Goal: Transaction & Acquisition: Purchase product/service

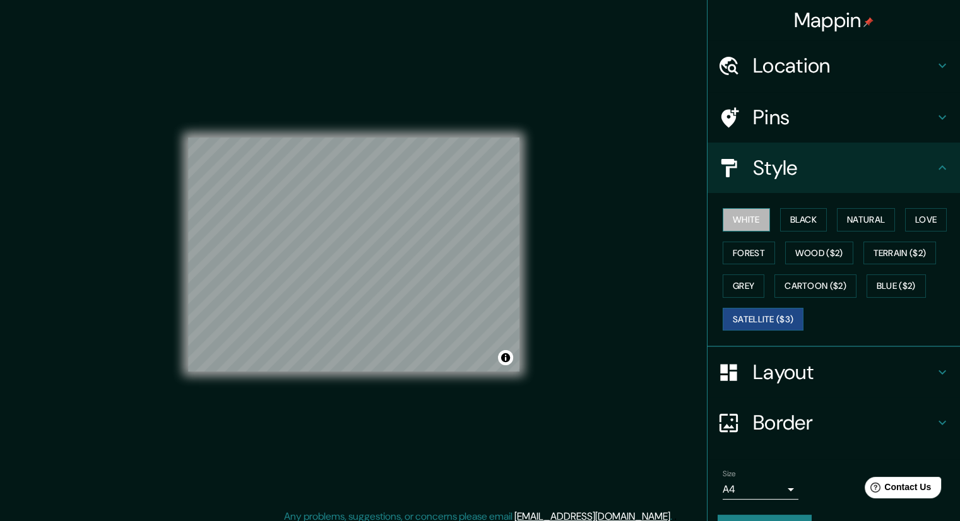
click at [737, 222] on button "White" at bounding box center [746, 219] width 47 height 23
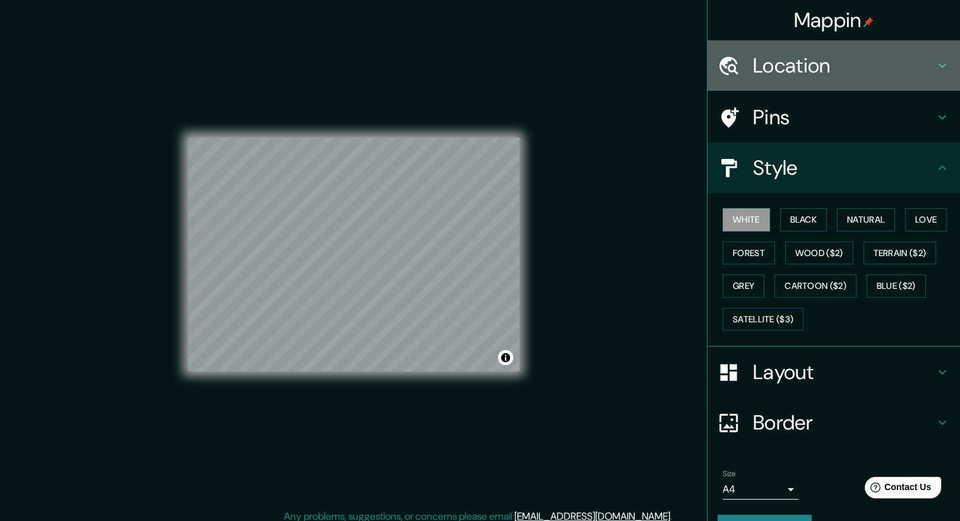
click at [736, 74] on div at bounding box center [734, 66] width 35 height 22
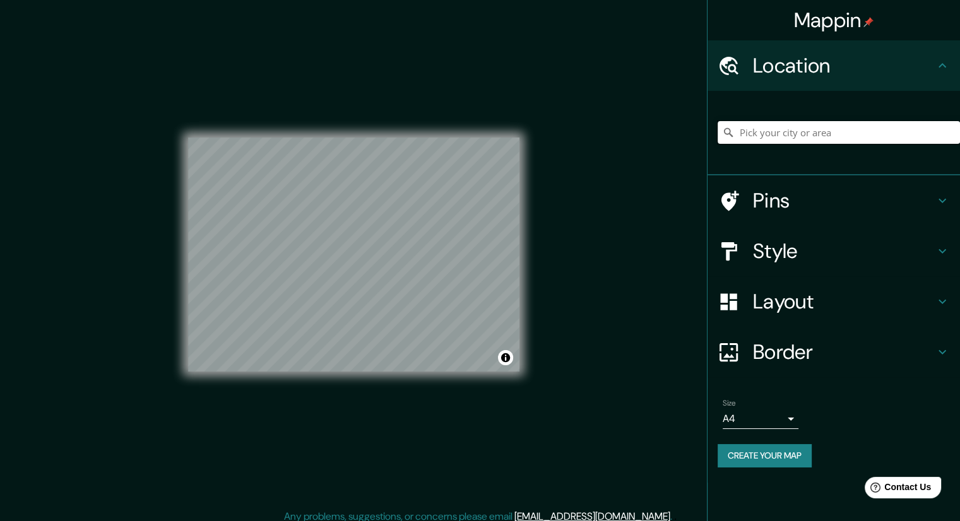
click at [800, 136] on input "Pick your city or area" at bounding box center [838, 132] width 242 height 23
paste input "Árbol 6, San Ángel, Álvaro Obregón, 01000 Ciudad de México, CDMX, México"
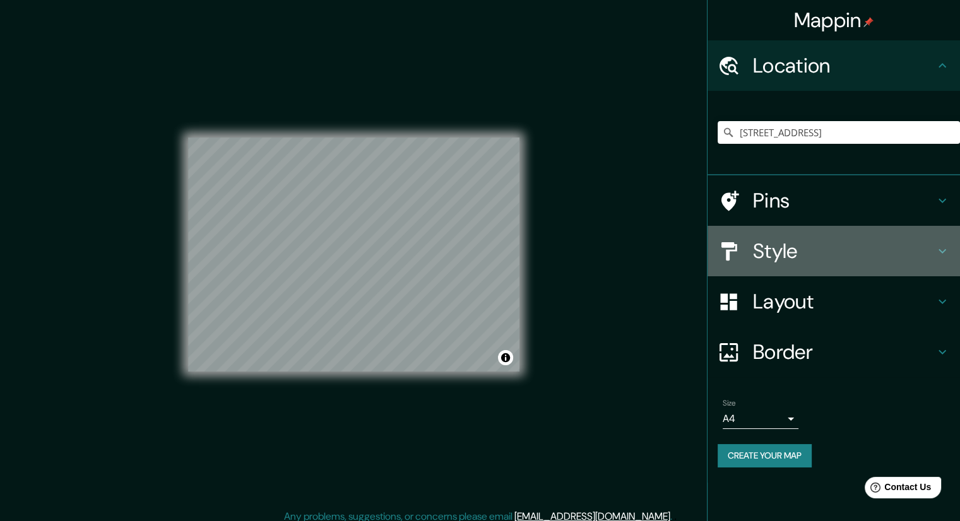
click at [782, 261] on h4 "Style" at bounding box center [844, 251] width 182 height 25
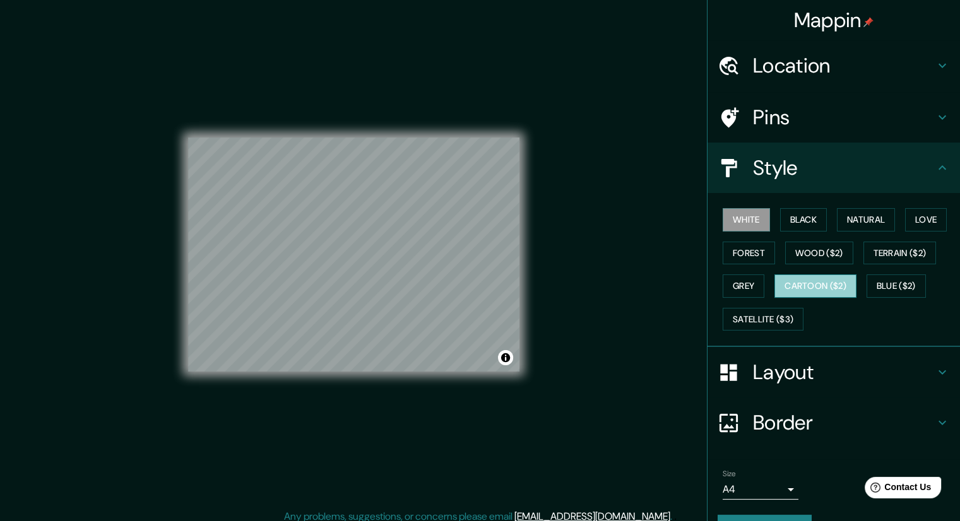
click at [812, 285] on button "Cartoon ($2)" at bounding box center [815, 286] width 82 height 23
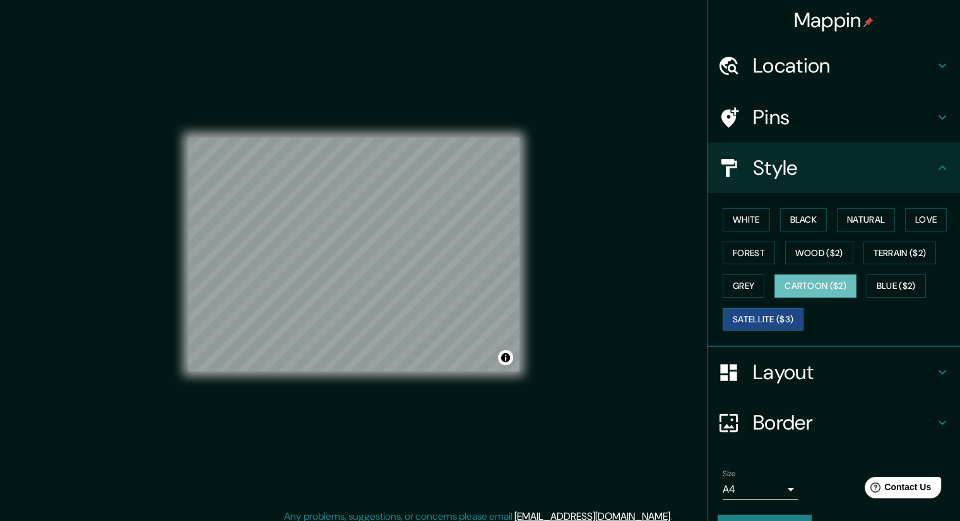
click at [755, 321] on button "Satellite ($3)" at bounding box center [763, 319] width 81 height 23
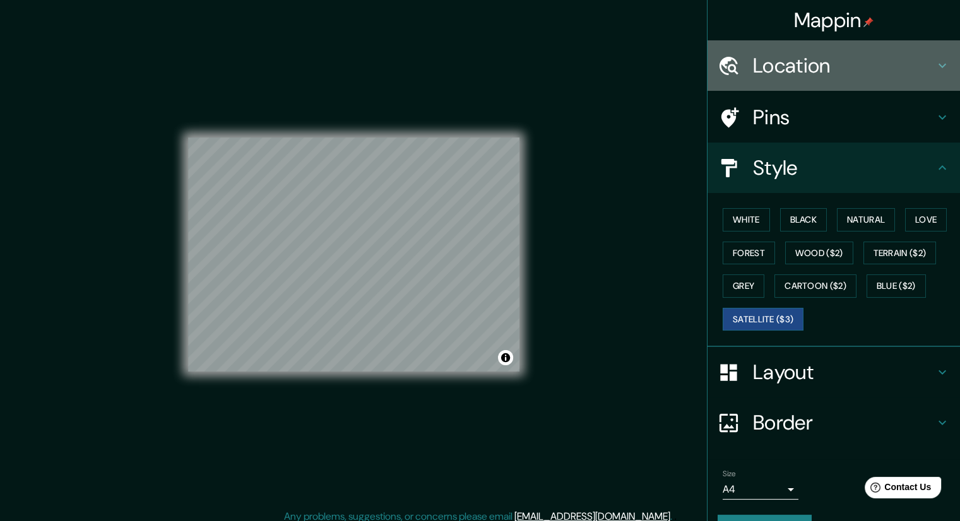
click at [830, 68] on h4 "Location" at bounding box center [844, 65] width 182 height 25
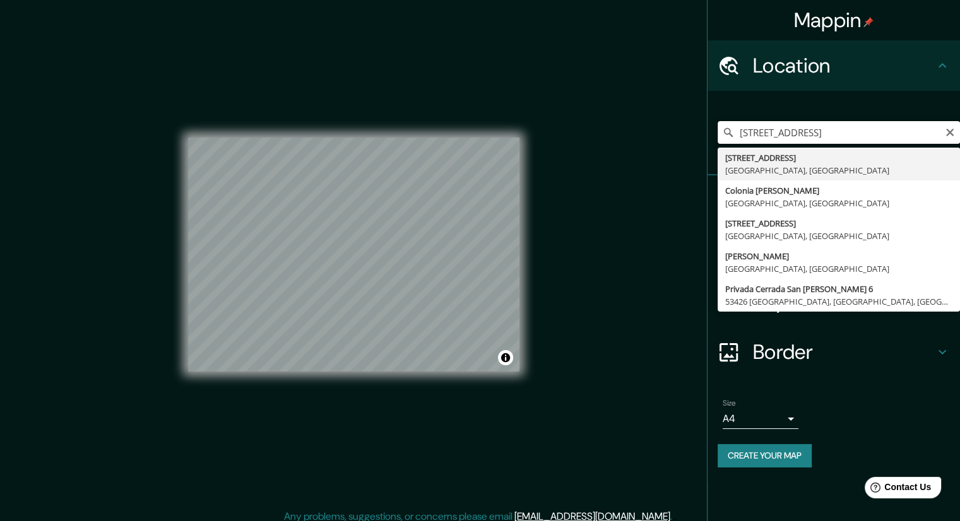
scroll to position [0, 6]
drag, startPoint x: 912, startPoint y: 133, endPoint x: 952, endPoint y: 139, distance: 40.3
click at [952, 139] on input "Calle Árbol 6, 01000 Ciudad de México, México" at bounding box center [838, 132] width 242 height 23
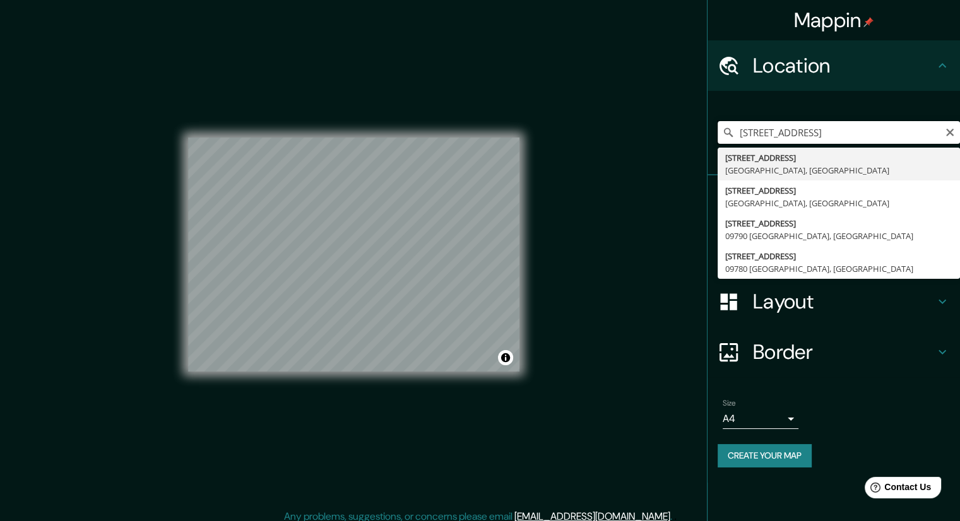
type input "Calle Árbol 6, 01000 Ciudad de México, México"
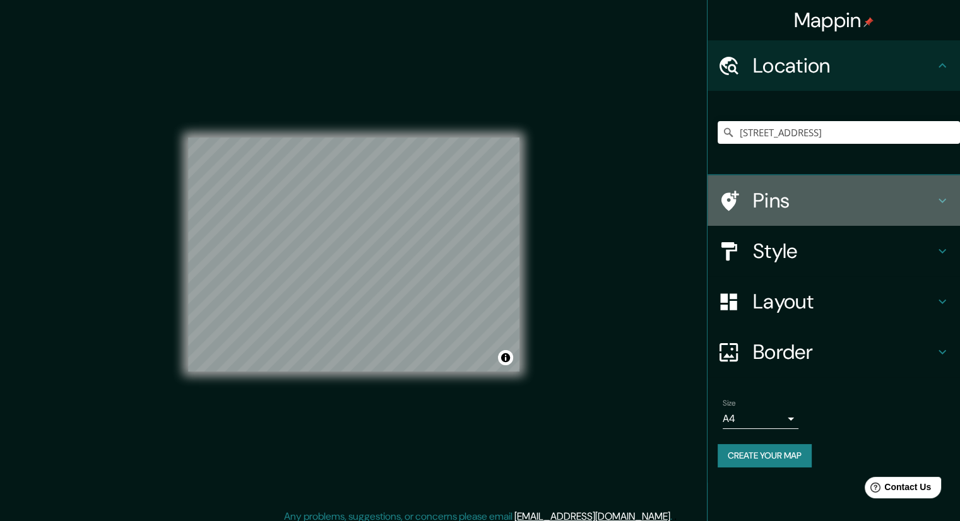
click at [764, 192] on h4 "Pins" at bounding box center [844, 200] width 182 height 25
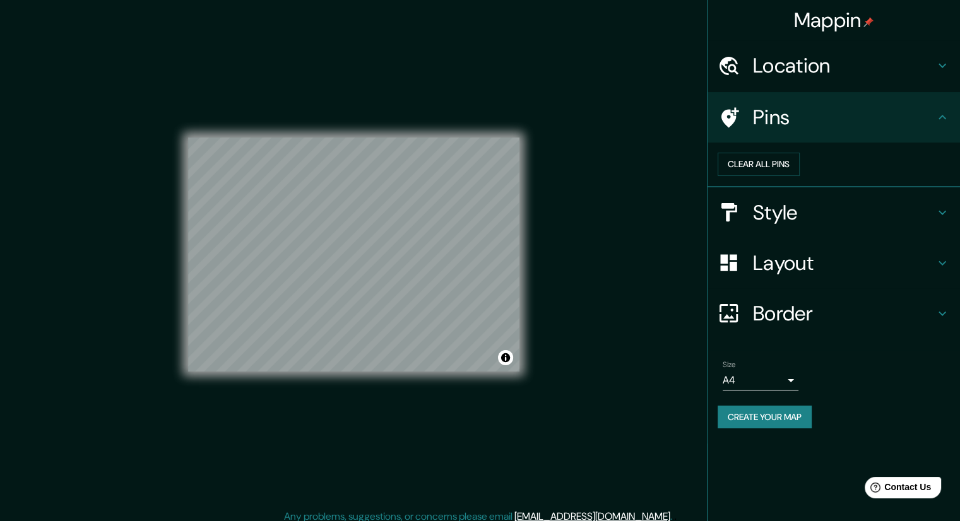
click at [788, 117] on h4 "Pins" at bounding box center [844, 117] width 182 height 25
click at [800, 79] on div "Location" at bounding box center [833, 65] width 252 height 50
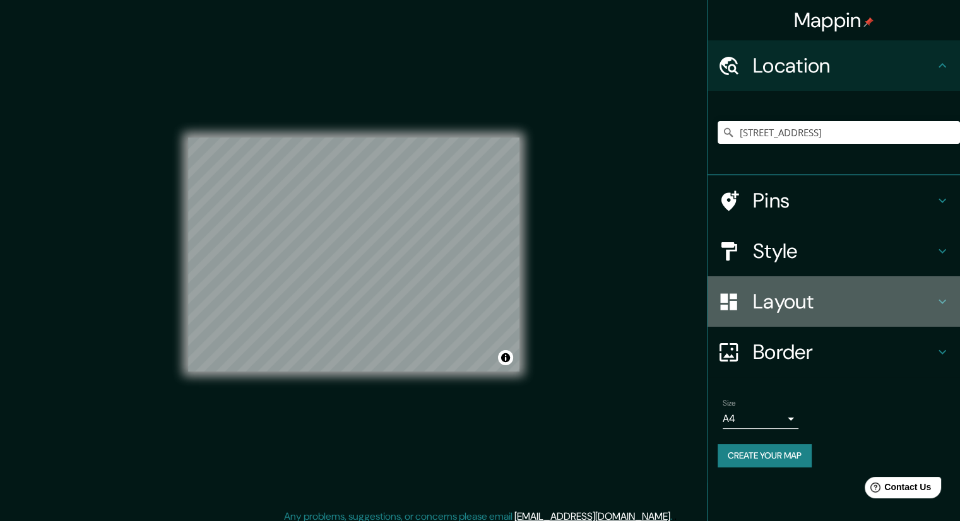
click at [770, 298] on h4 "Layout" at bounding box center [844, 301] width 182 height 25
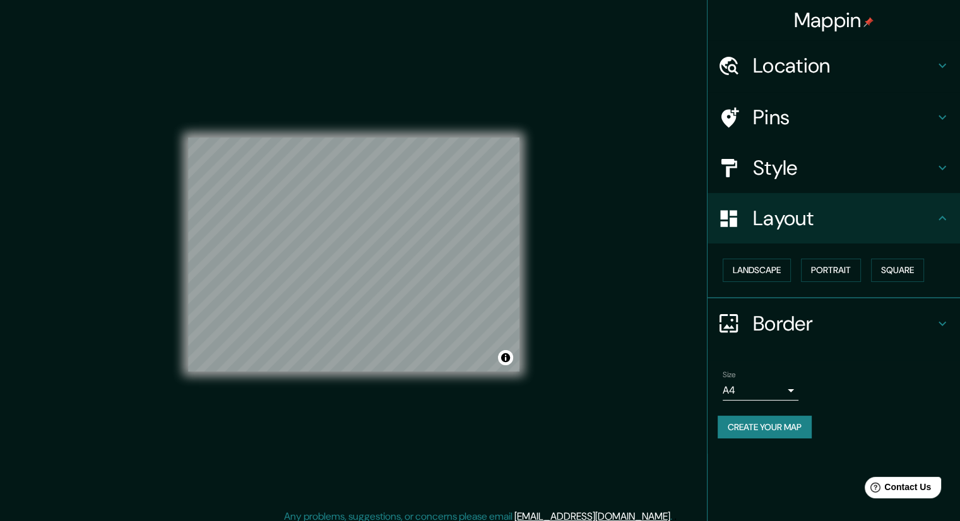
click at [755, 180] on h4 "Style" at bounding box center [844, 167] width 182 height 25
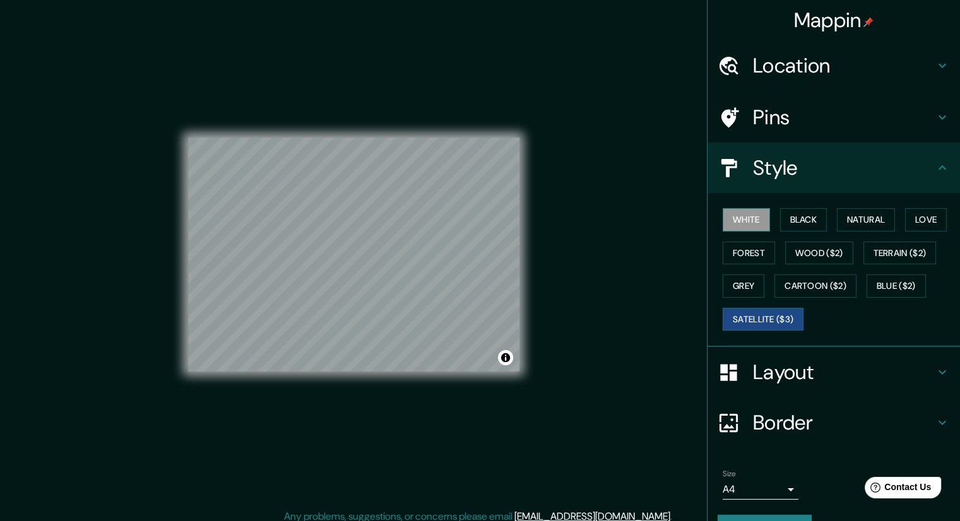
click at [732, 222] on button "White" at bounding box center [746, 219] width 47 height 23
click at [837, 90] on div "Location" at bounding box center [833, 65] width 252 height 50
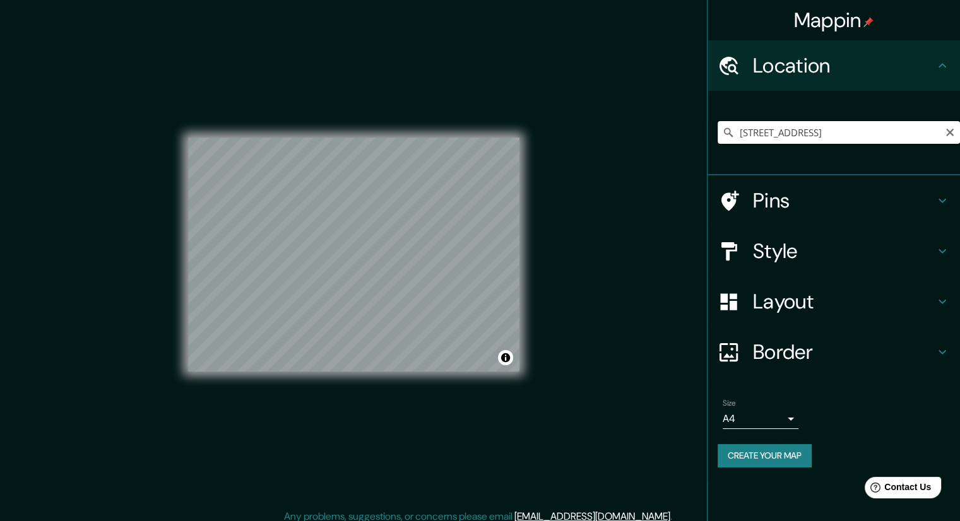
click at [849, 137] on input "Calle Árbol 6, 01000 Ciudad de México, México" at bounding box center [838, 132] width 242 height 23
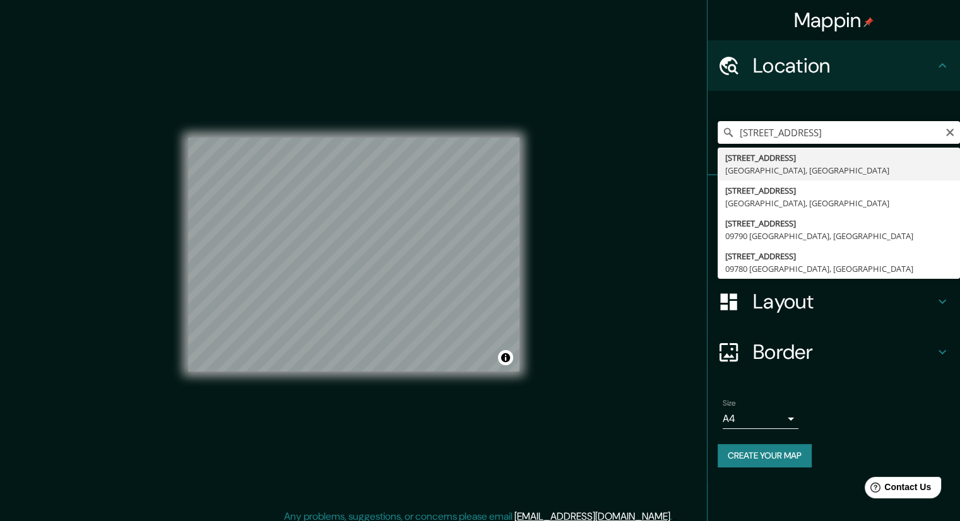
click at [954, 136] on input "Calle Árbol 6, 01000 Ciudad de México, México" at bounding box center [838, 132] width 242 height 23
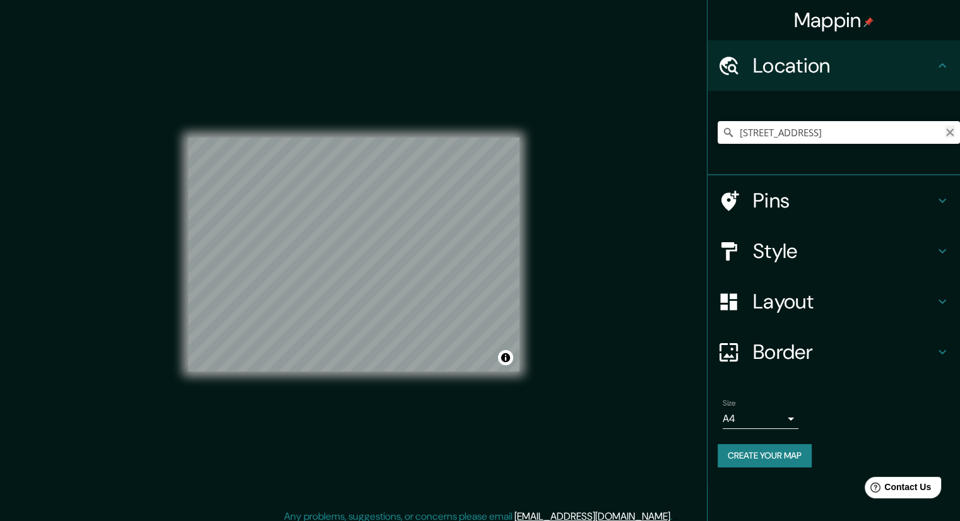
click at [953, 134] on icon "Clear" at bounding box center [950, 133] width 8 height 8
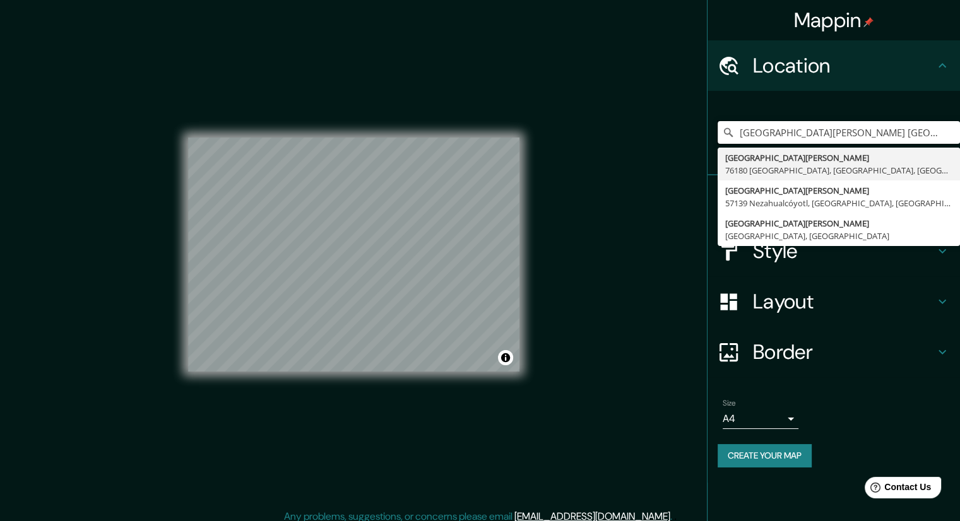
drag, startPoint x: 768, startPoint y: 133, endPoint x: 716, endPoint y: 131, distance: 52.4
click at [716, 131] on div "Calle Plaza San Jacinto, 76180 Santiago de Querétaro, Querétaro, México Calle P…" at bounding box center [833, 133] width 252 height 85
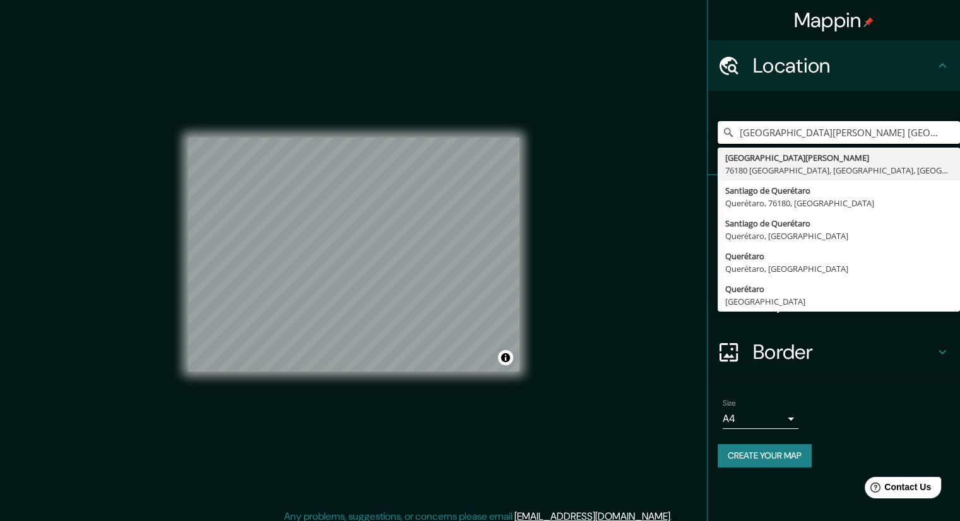
type input "Calle Plaza San Jacinto, 76180 Santiago de Querétaro, Querétaro, México"
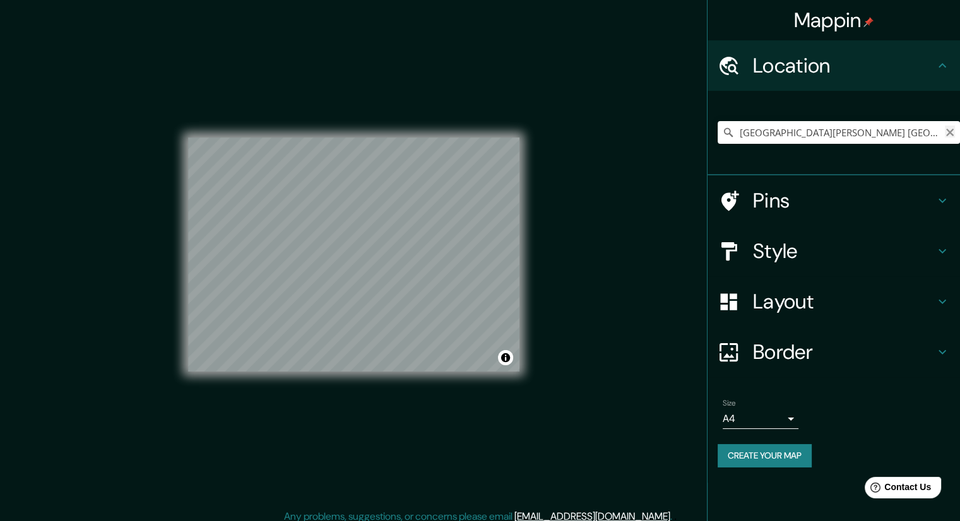
click at [954, 129] on icon "Clear" at bounding box center [950, 132] width 10 height 10
paste input "San Ángel TNT, San Ángel, Álvaro Obregón, 01000 Ciudad de México, CDMX, México"
type input "San Ángel TNT, San Ángel, Álvaro Obregón, 01000 Ciudad de México, CDMX, México"
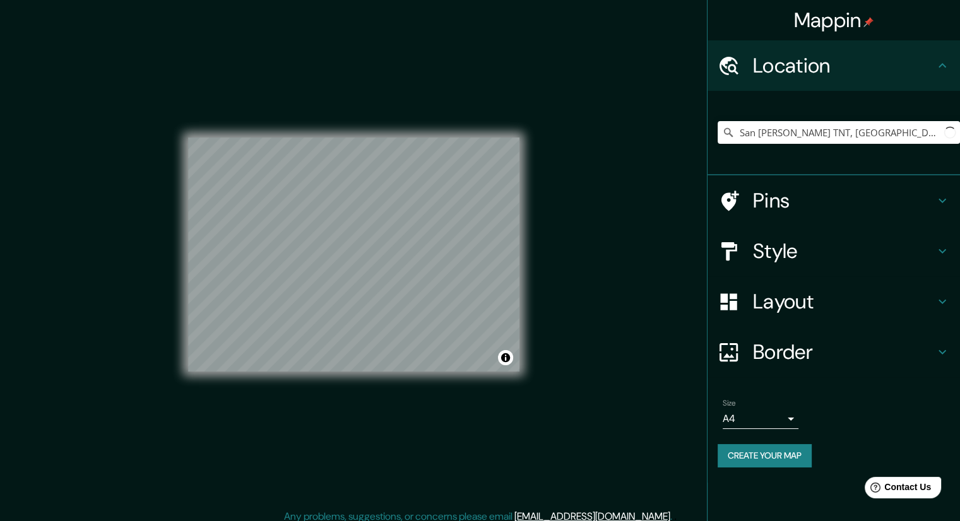
drag, startPoint x: 803, startPoint y: 519, endPoint x: 863, endPoint y: 515, distance: 60.7
click at [863, 515] on div "Mappin Location San Ángel TNT, San Ángel, Álvaro Obregón, 01000 Ciudad de Méxic…" at bounding box center [833, 260] width 253 height 521
click at [674, 423] on div "Mappin Location San Ángel TNT, San Ángel, Álvaro Obregón, 01000 Ciudad de Méxic…" at bounding box center [480, 264] width 960 height 529
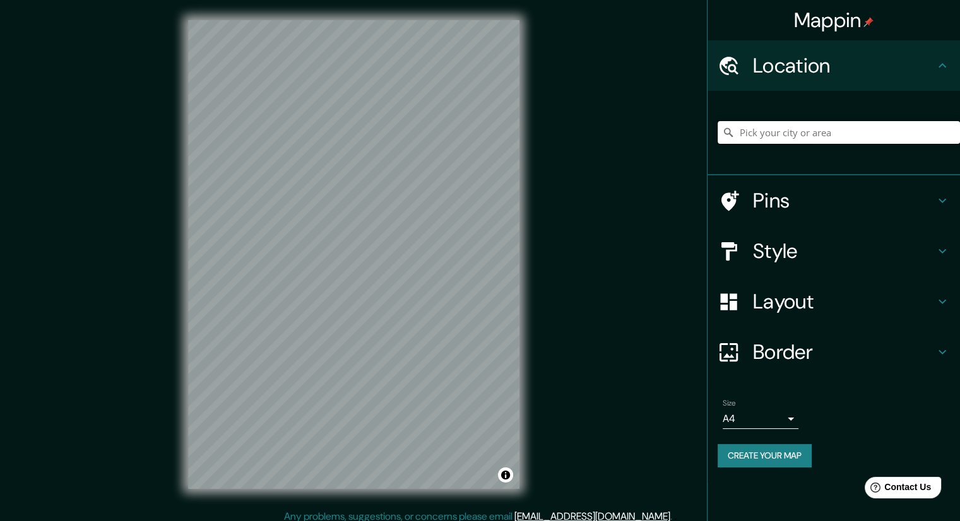
click at [746, 135] on input "Pick your city or area" at bounding box center [838, 132] width 242 height 23
paste input "San Ángel TNT, San Ángel, Álvaro Obregón, 01000 Ciudad de México, CDMX, México"
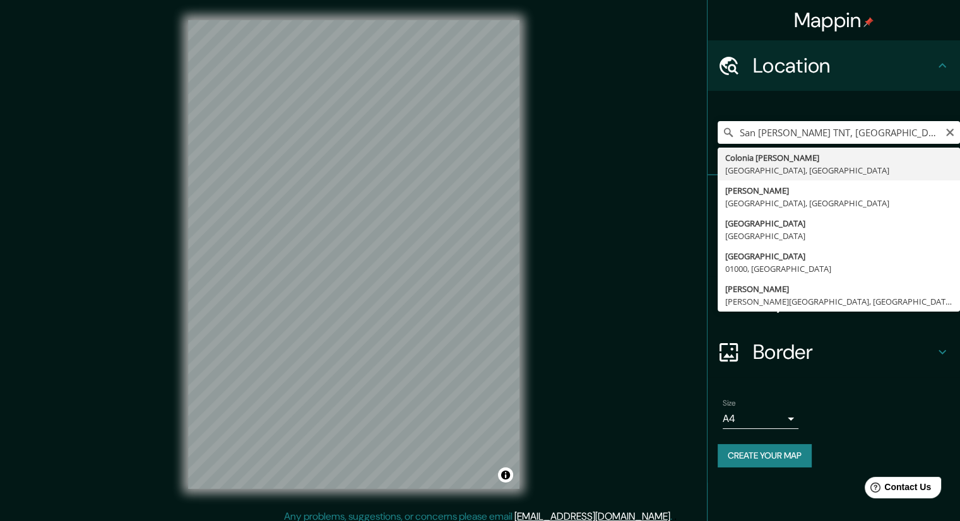
type input "Colonia Álvaro Obregón, Estado de México, México"
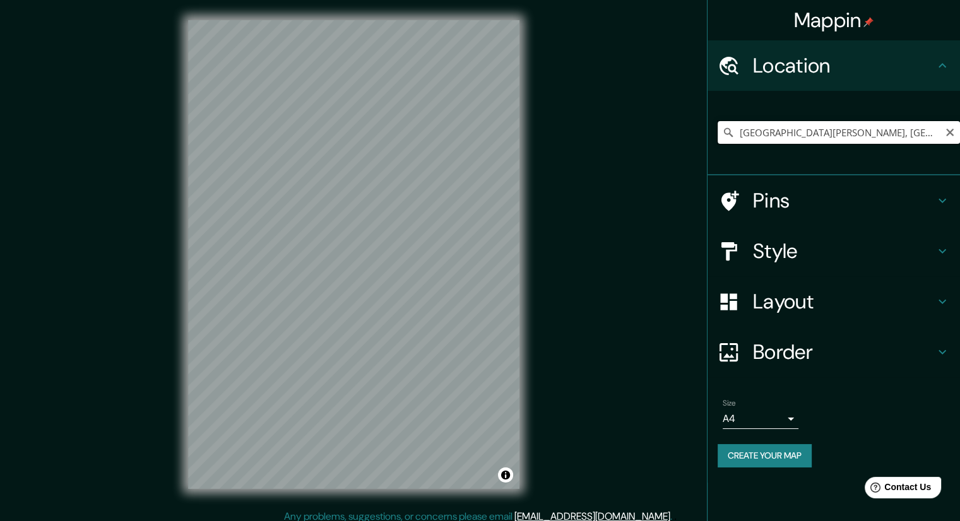
click at [957, 134] on input "Colonia Álvaro Obregón, Estado de México, México" at bounding box center [838, 132] width 242 height 23
click at [949, 134] on icon "Clear" at bounding box center [950, 132] width 10 height 10
click at [750, 130] on input "Pick your city or area" at bounding box center [838, 132] width 242 height 23
paste input "De Los Arcángeles 61-29, San Ángel, Álvaro Obregón, 01000 Ciudad de México, CDM…"
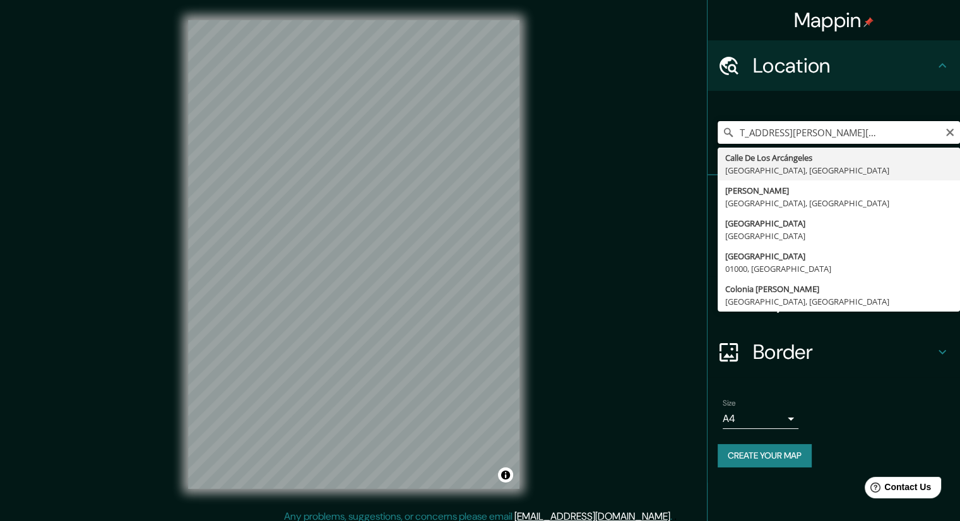
type input "Calle De Los Arcángeles, 01000 Ciudad de México, México"
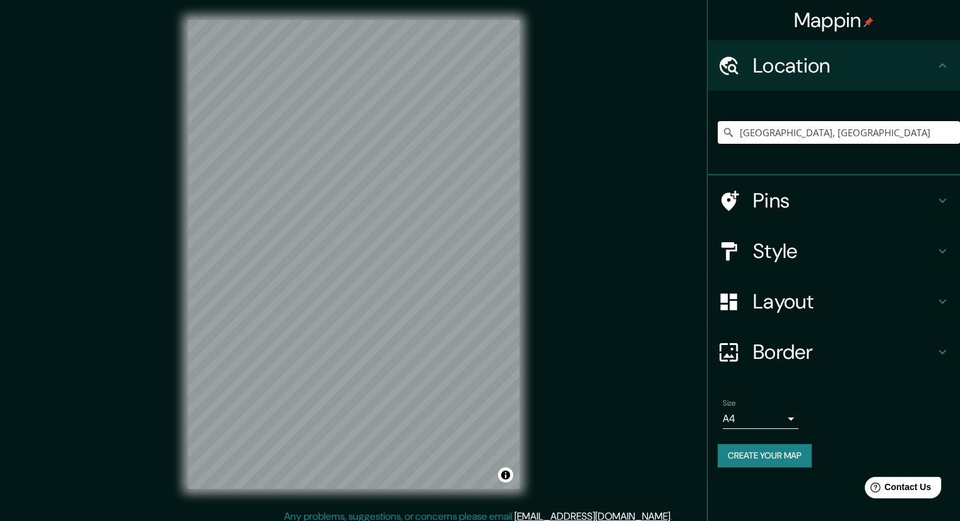
scroll to position [0, 0]
click at [791, 260] on h4 "Style" at bounding box center [844, 251] width 182 height 25
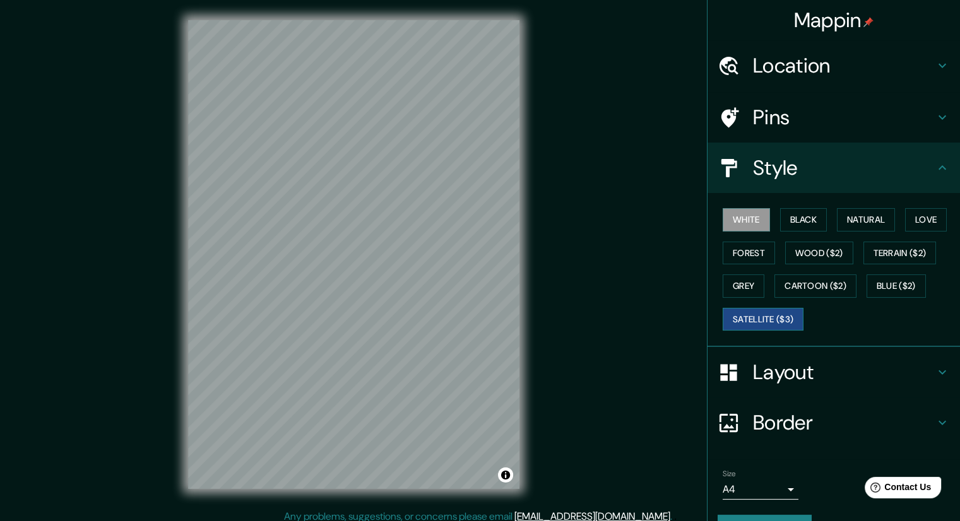
click at [759, 324] on button "Satellite ($3)" at bounding box center [763, 319] width 81 height 23
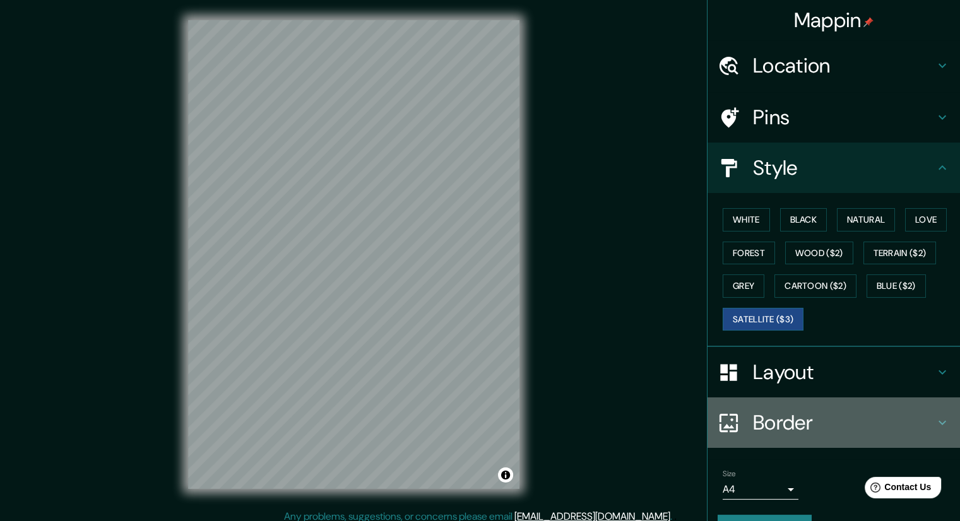
click at [740, 427] on div at bounding box center [734, 423] width 35 height 22
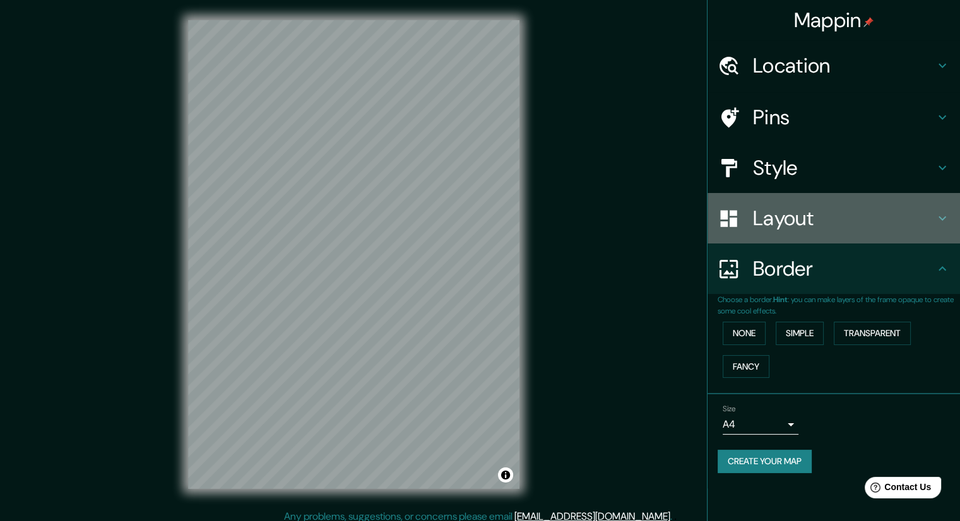
click at [755, 221] on h4 "Layout" at bounding box center [844, 218] width 182 height 25
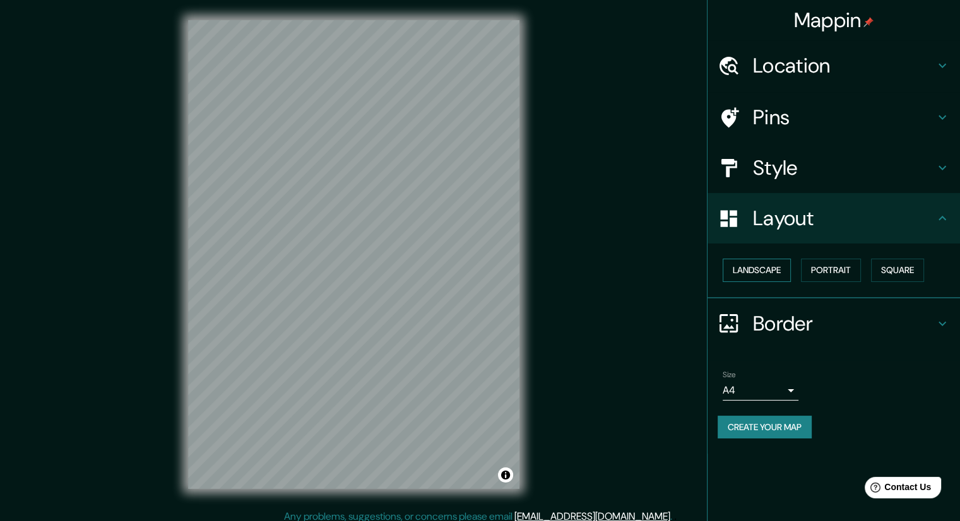
click at [772, 268] on button "Landscape" at bounding box center [757, 270] width 68 height 23
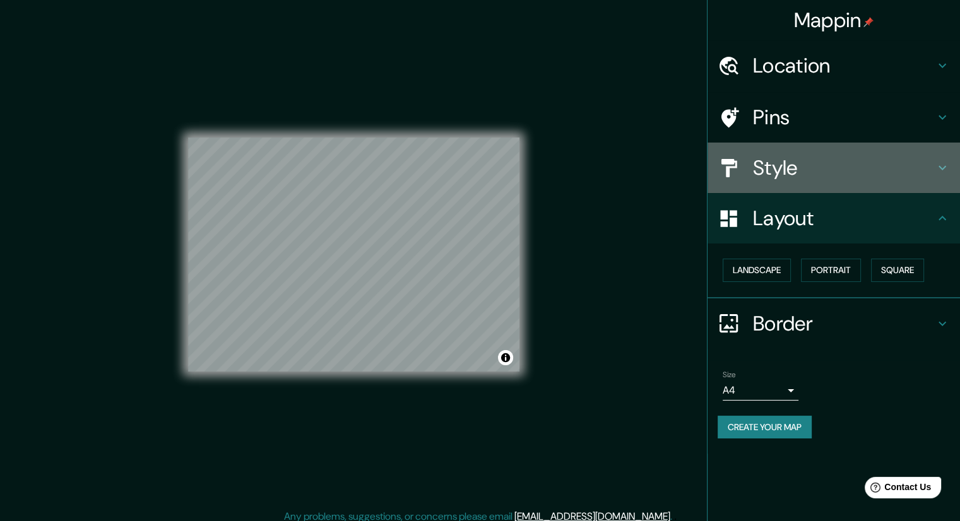
click at [782, 177] on h4 "Style" at bounding box center [844, 167] width 182 height 25
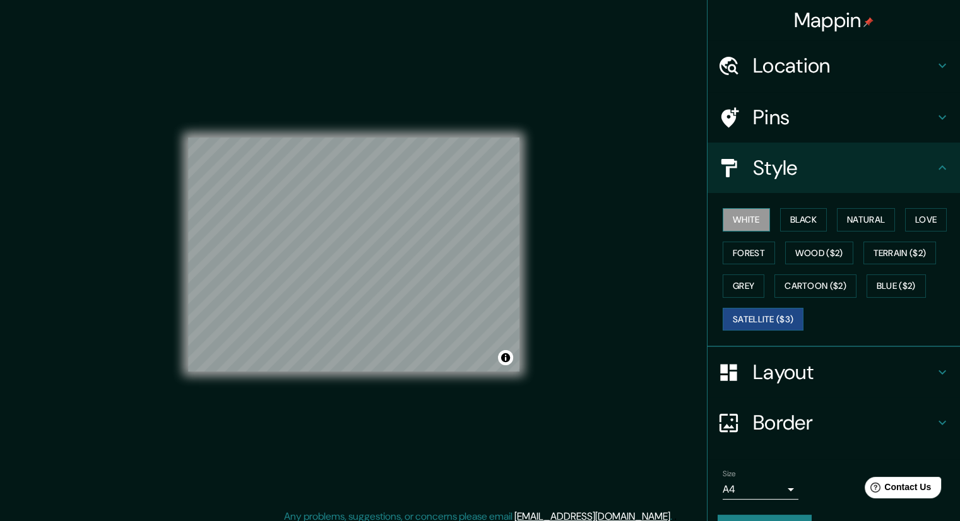
click at [736, 223] on button "White" at bounding box center [746, 219] width 47 height 23
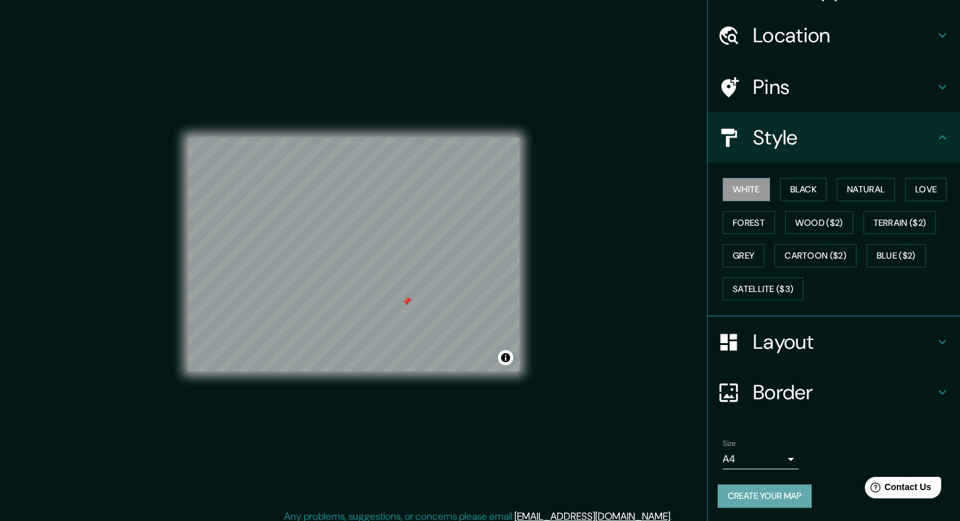
click at [742, 500] on button "Create your map" at bounding box center [764, 496] width 94 height 23
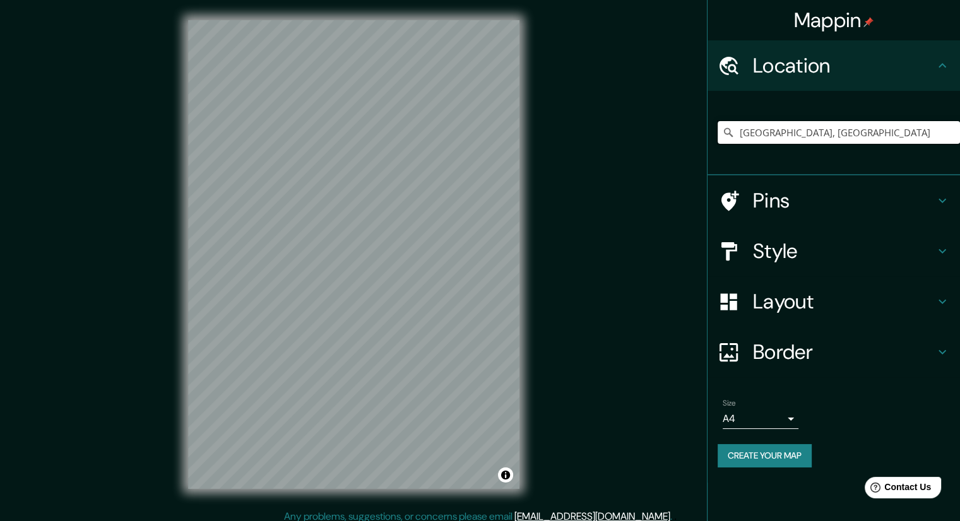
click at [838, 138] on input "Calle De Los Arcángeles, 01000 Ciudad de México, México" at bounding box center [838, 132] width 242 height 23
drag, startPoint x: 742, startPoint y: 132, endPoint x: 940, endPoint y: 156, distance: 199.7
click at [940, 156] on div "Calle De Los Arcángeles, 01000 Ciudad de México, México" at bounding box center [838, 132] width 242 height 63
click at [853, 132] on input "Calle De Los Arcángeles, 01000 Ciudad de México, México" at bounding box center [838, 132] width 242 height 23
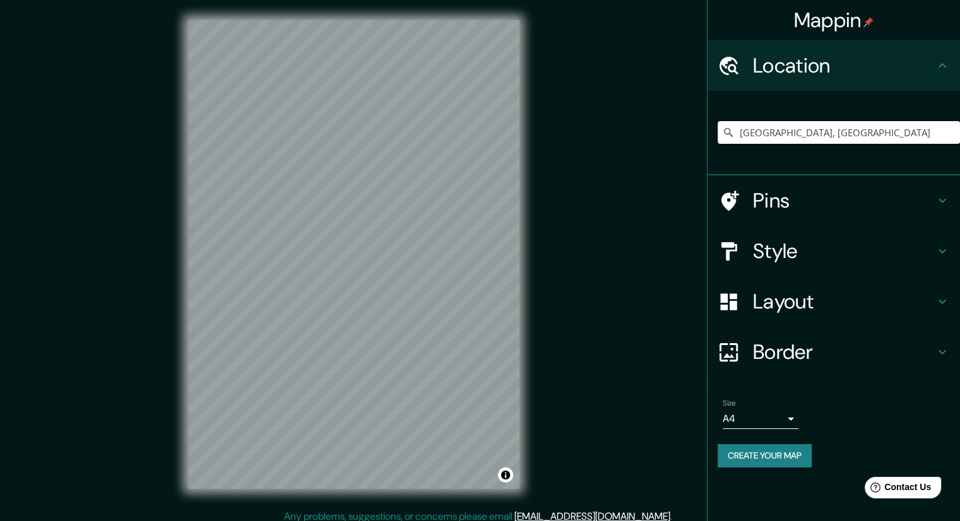
drag, startPoint x: 937, startPoint y: 136, endPoint x: 906, endPoint y: 133, distance: 31.8
click at [906, 133] on input "Calle De Los Arcángeles, 01000 Ciudad de México, México" at bounding box center [838, 132] width 242 height 23
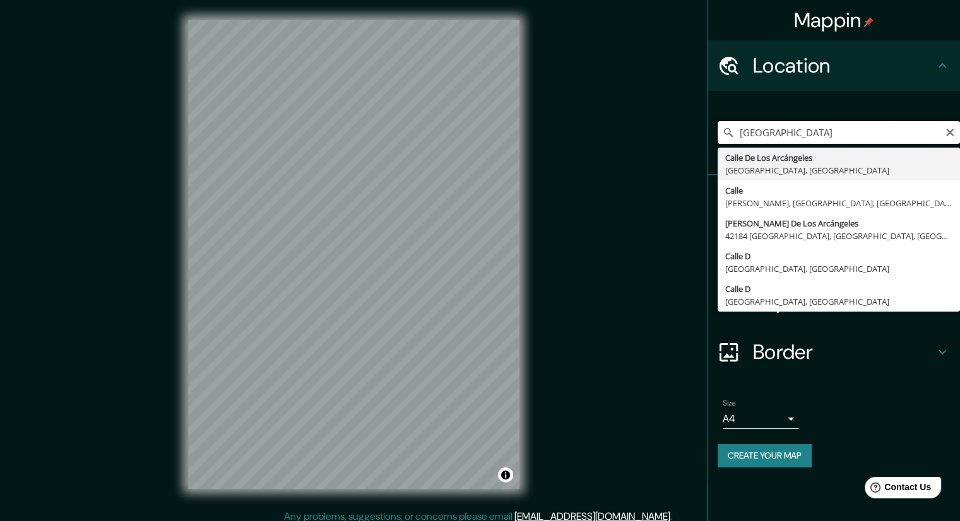
scroll to position [0, 18]
type input "Calle De Los Arcángeles, 01000 Ciudad de México, México"
drag, startPoint x: 737, startPoint y: 130, endPoint x: 969, endPoint y: 152, distance: 232.6
click at [959, 152] on html "Mappin Location Calle De Los Arcángeles, 01000 Ciudad de México, México Calle D…" at bounding box center [480, 260] width 960 height 521
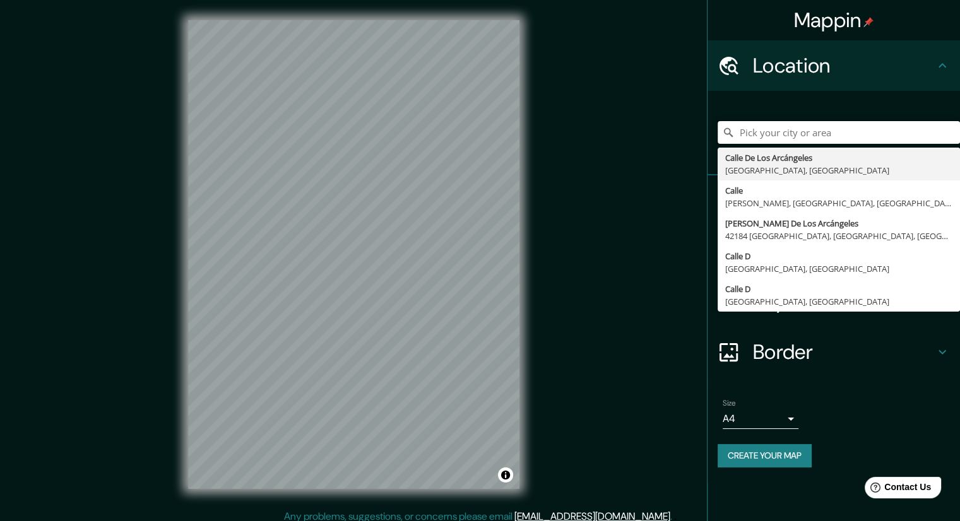
scroll to position [0, 0]
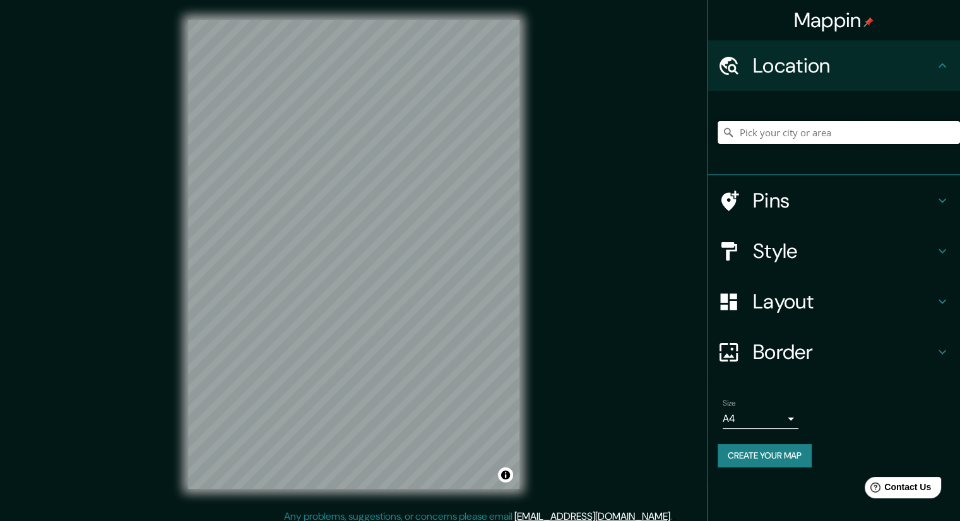
paste input "De Los Arcángeles 61-29, San Ángel, Álvaro Obregón, 01000 Ciudad de México, CDM…"
type input "Calle De Los Arcángeles, 01000 Ciudad de México, México"
click at [855, 226] on div "Style" at bounding box center [833, 251] width 252 height 50
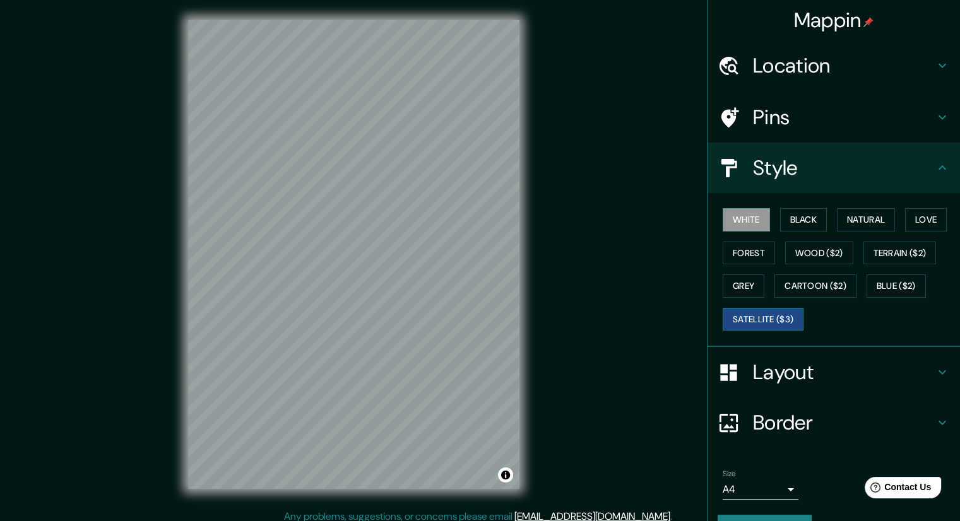
click at [757, 316] on button "Satellite ($3)" at bounding box center [763, 319] width 81 height 23
click at [779, 388] on div "Layout" at bounding box center [833, 372] width 252 height 50
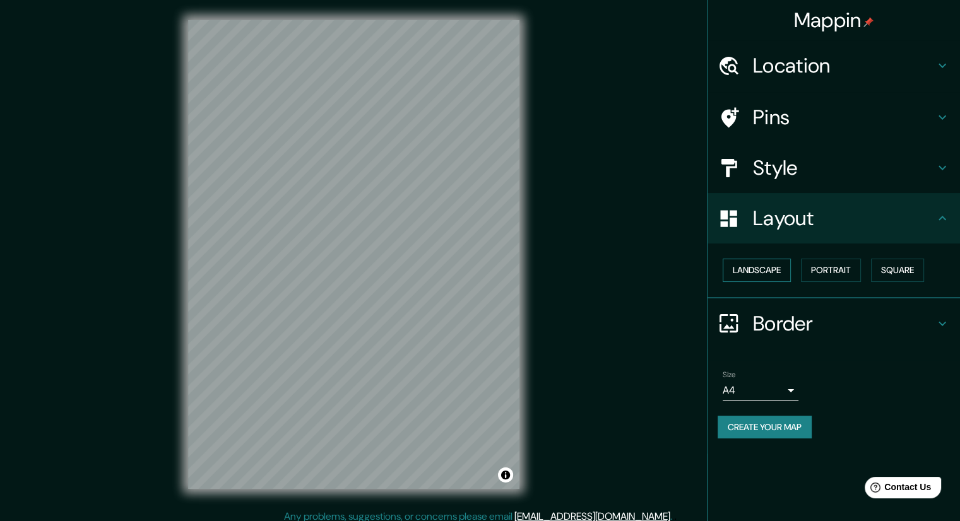
click at [780, 271] on button "Landscape" at bounding box center [757, 270] width 68 height 23
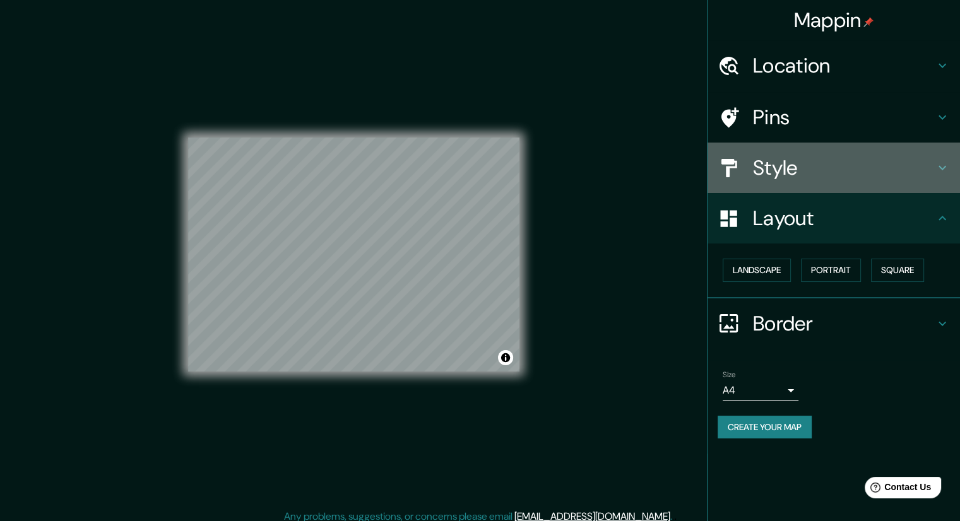
click at [755, 171] on h4 "Style" at bounding box center [844, 167] width 182 height 25
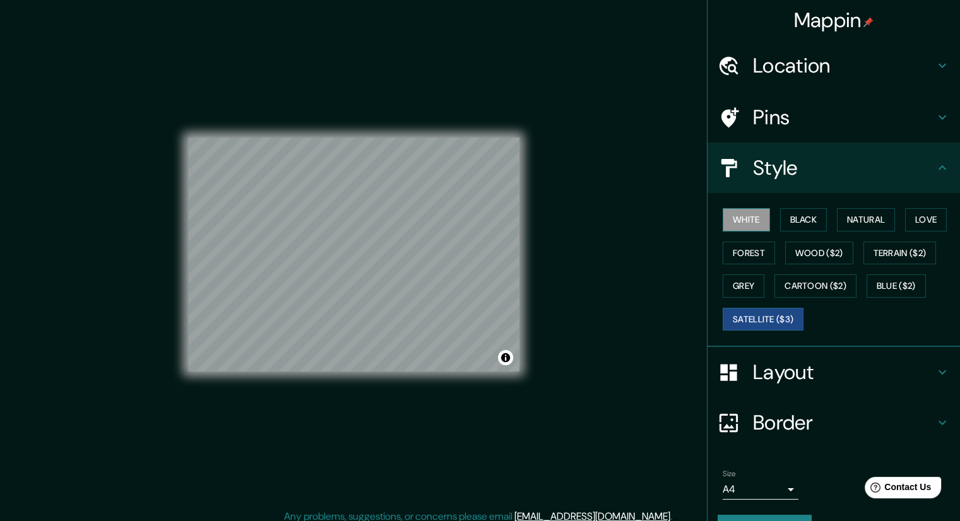
click at [739, 224] on button "White" at bounding box center [746, 219] width 47 height 23
click at [415, 465] on div "© Mapbox © OpenStreetMap Improve this map" at bounding box center [353, 254] width 331 height 469
drag, startPoint x: 535, startPoint y: 324, endPoint x: 310, endPoint y: 393, distance: 234.9
click at [310, 393] on div "© Mapbox © OpenStreetMap Improve this map" at bounding box center [353, 254] width 331 height 469
click at [759, 515] on button "Create your map" at bounding box center [764, 526] width 94 height 23
